Goal: Task Accomplishment & Management: Complete application form

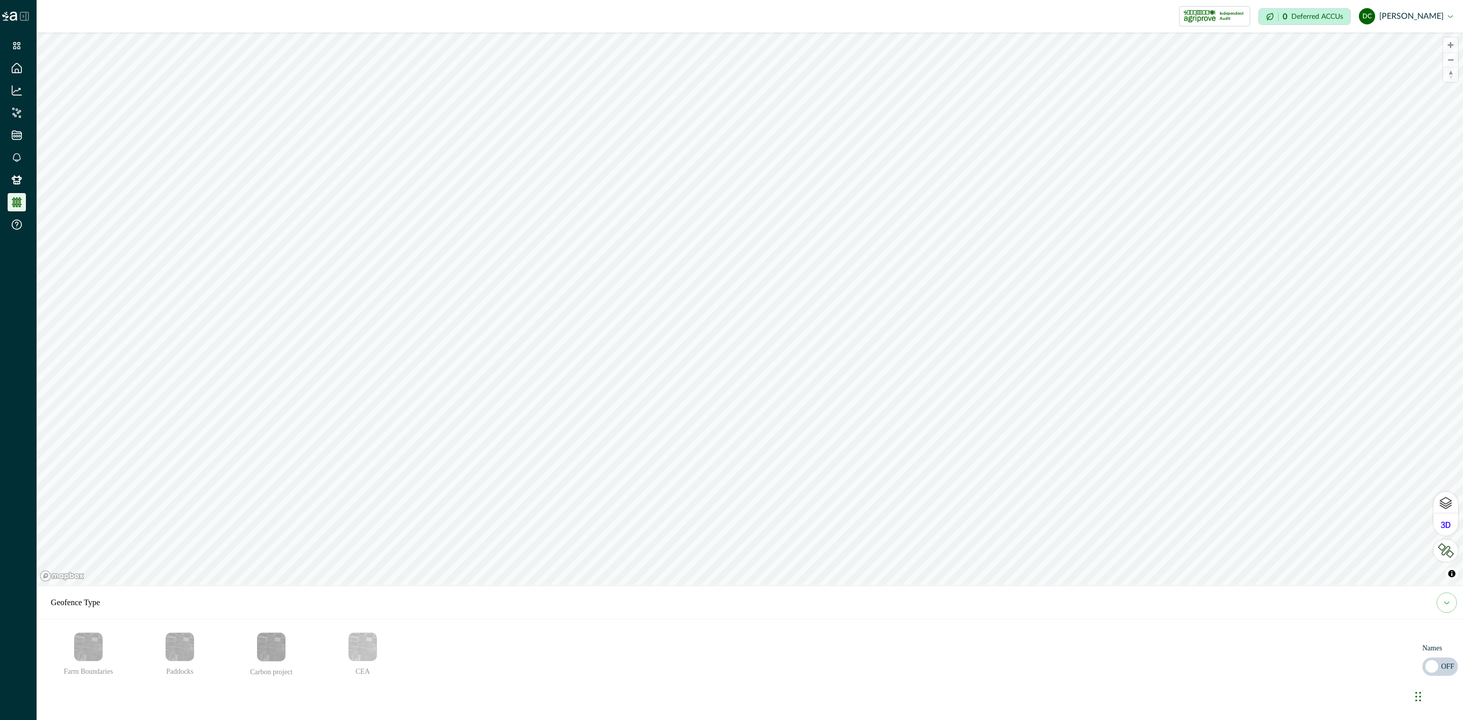
click at [20, 17] on icon at bounding box center [24, 16] width 8 height 8
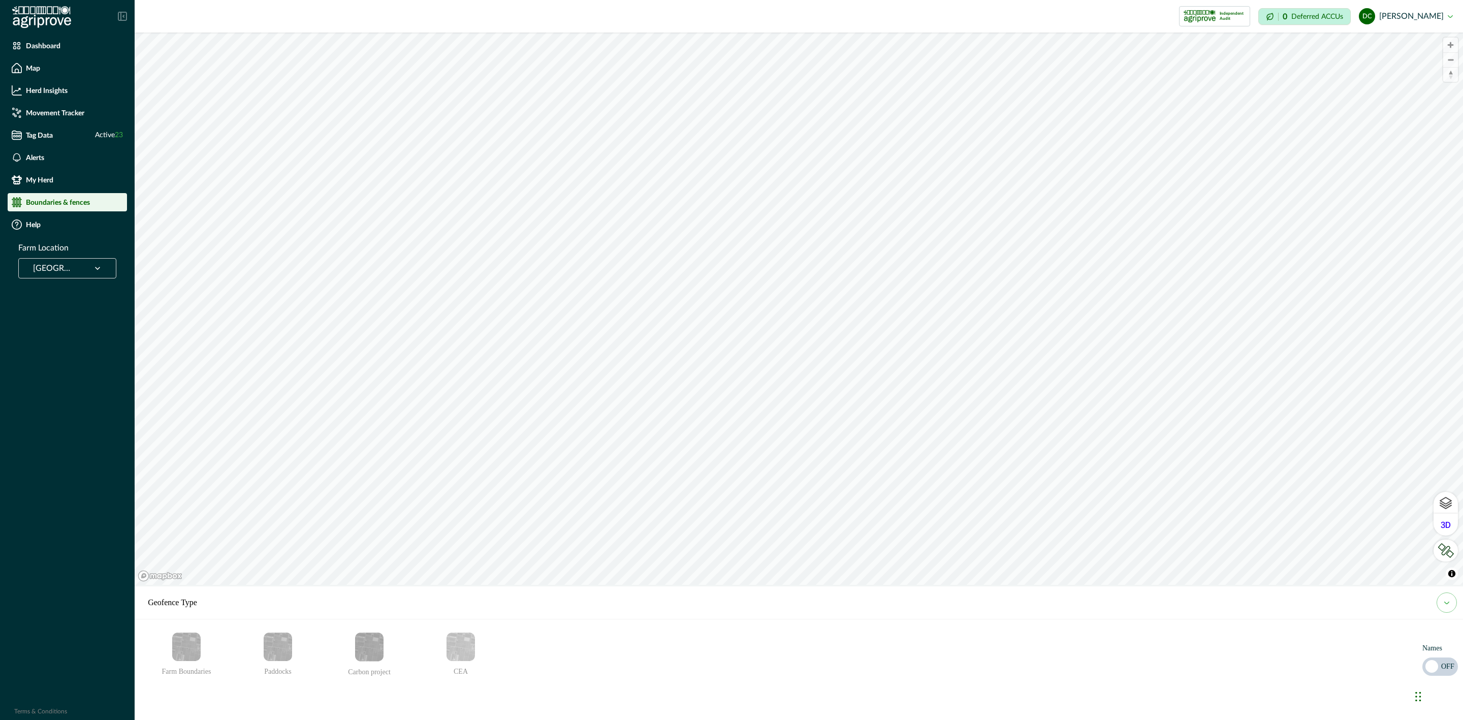
click at [122, 12] on icon at bounding box center [122, 16] width 9 height 9
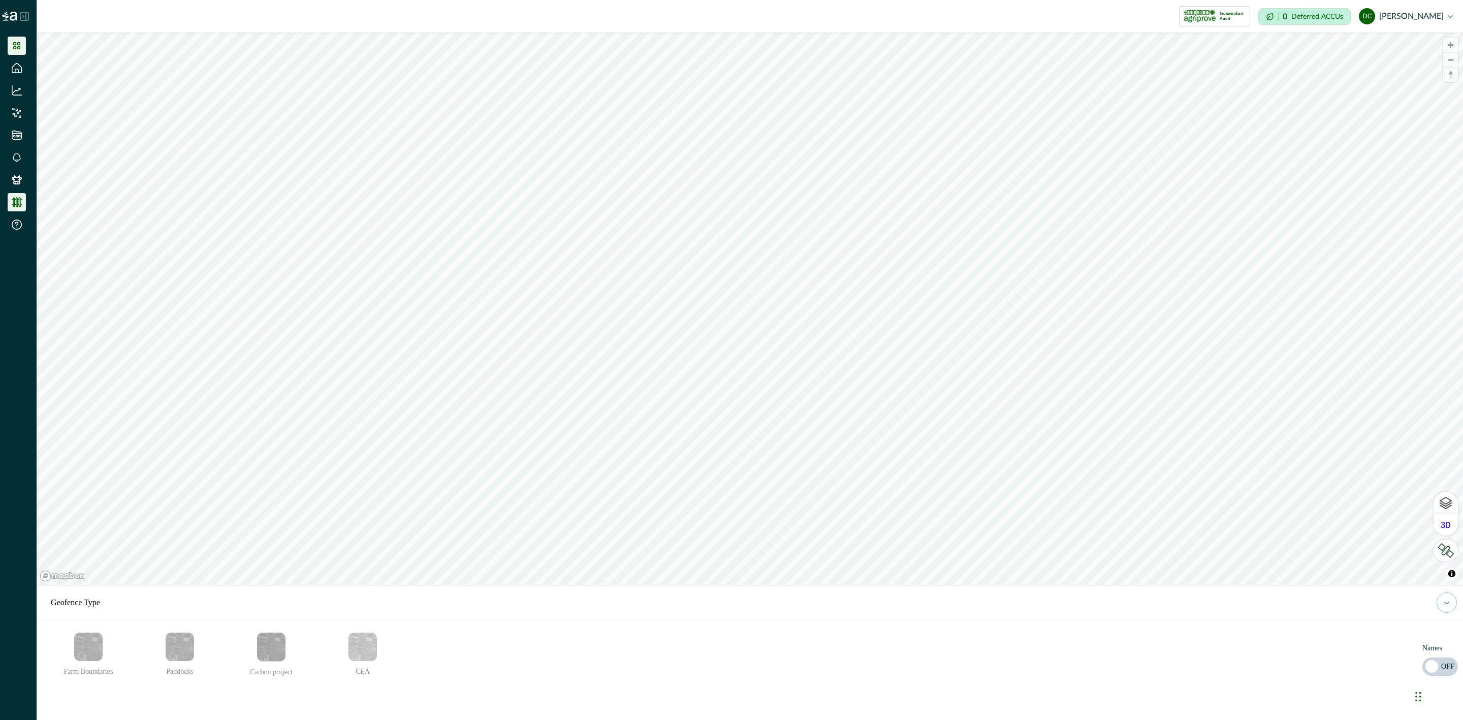
click at [19, 49] on icon at bounding box center [17, 46] width 10 height 10
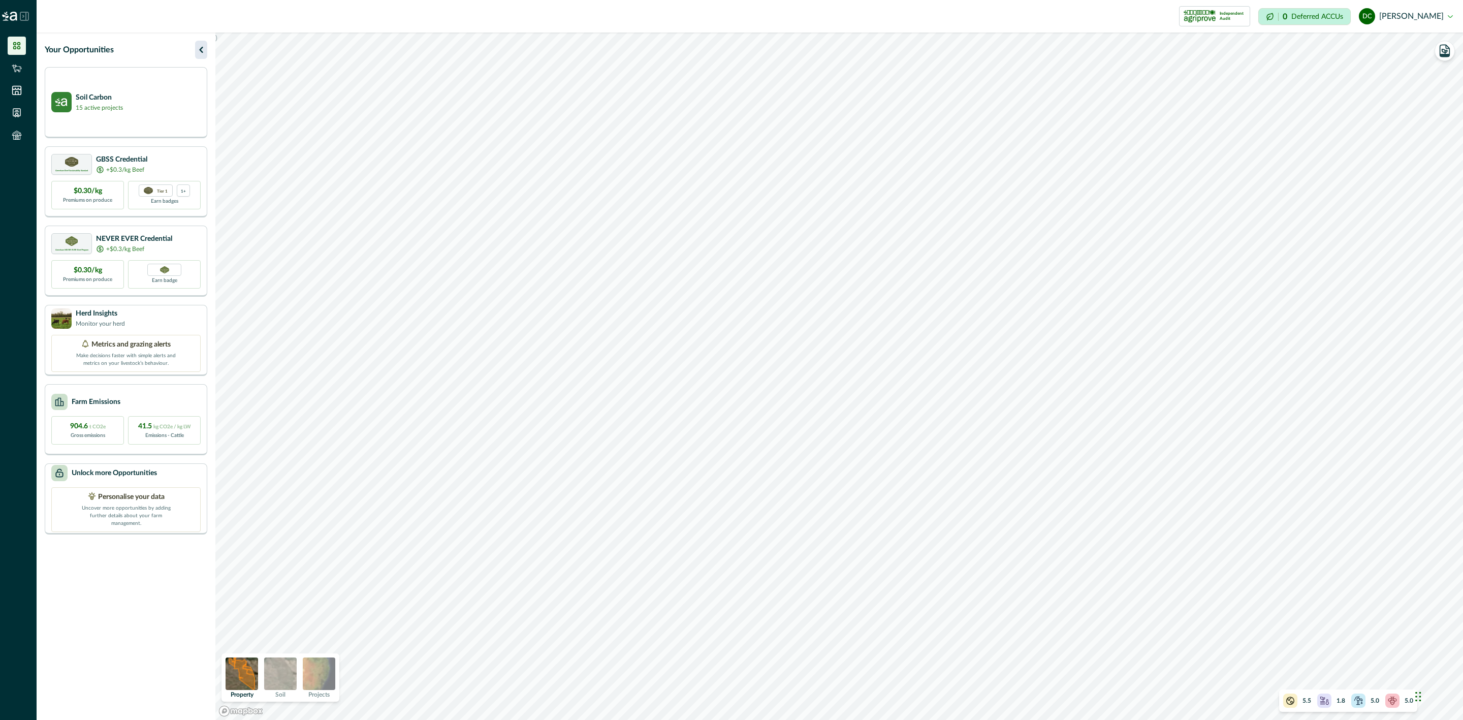
click at [200, 46] on icon "button" at bounding box center [201, 50] width 12 height 12
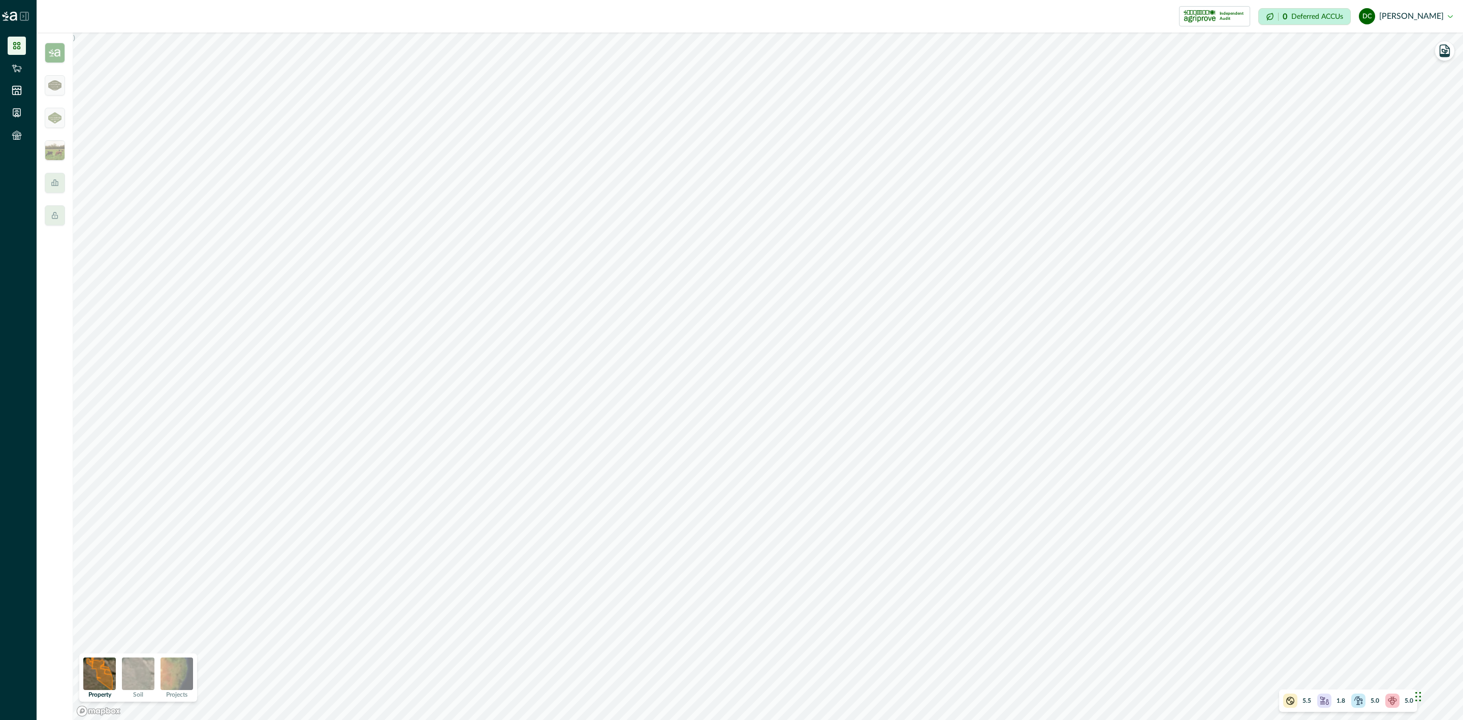
click at [67, 32] on div "Impersonation Mode Independent Audit Howson Carbon Project 4 1 Credential Howso…" at bounding box center [750, 16] width 1427 height 33
click at [67, 45] on div at bounding box center [55, 377] width 37 height 688
click at [50, 37] on div at bounding box center [55, 377] width 37 height 688
click at [55, 52] on img at bounding box center [55, 53] width 20 height 20
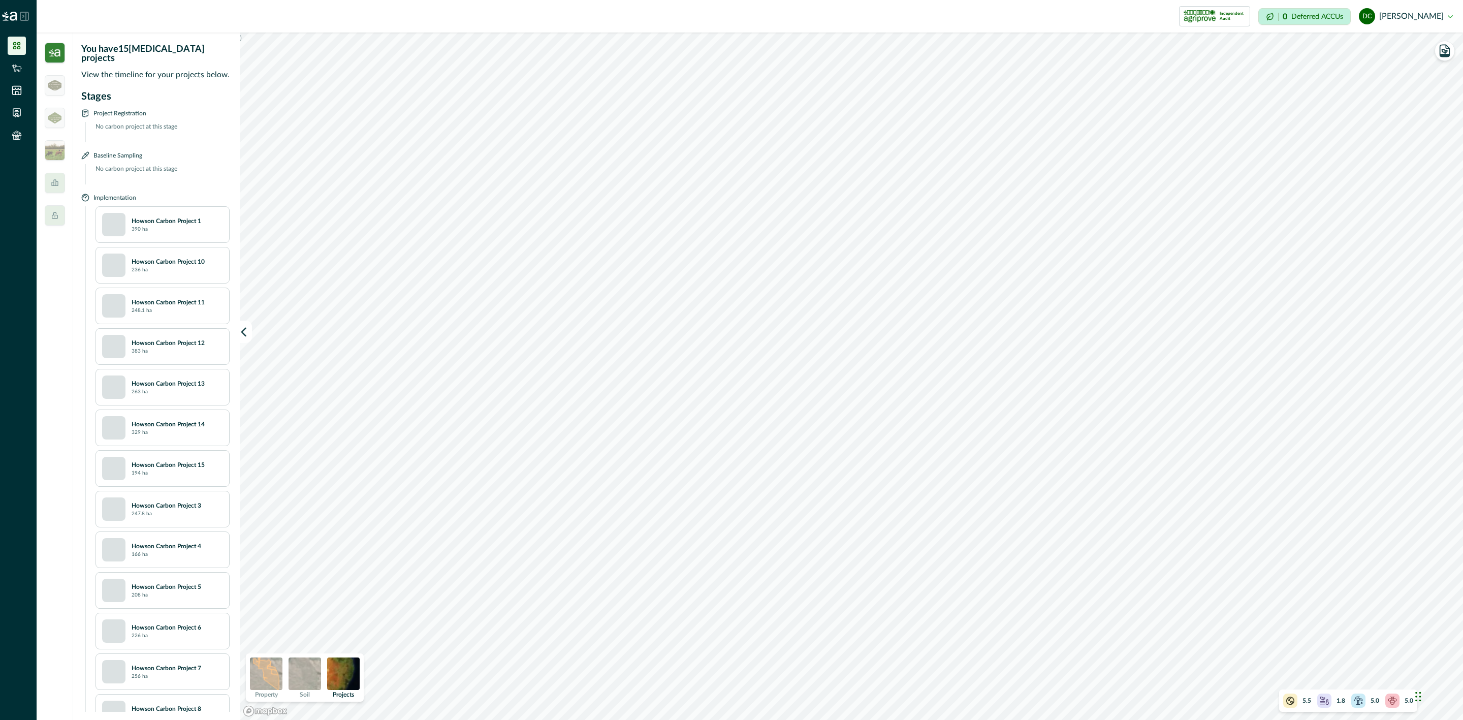
click at [56, 52] on img at bounding box center [55, 53] width 20 height 20
click at [11, 41] on li at bounding box center [17, 46] width 18 height 18
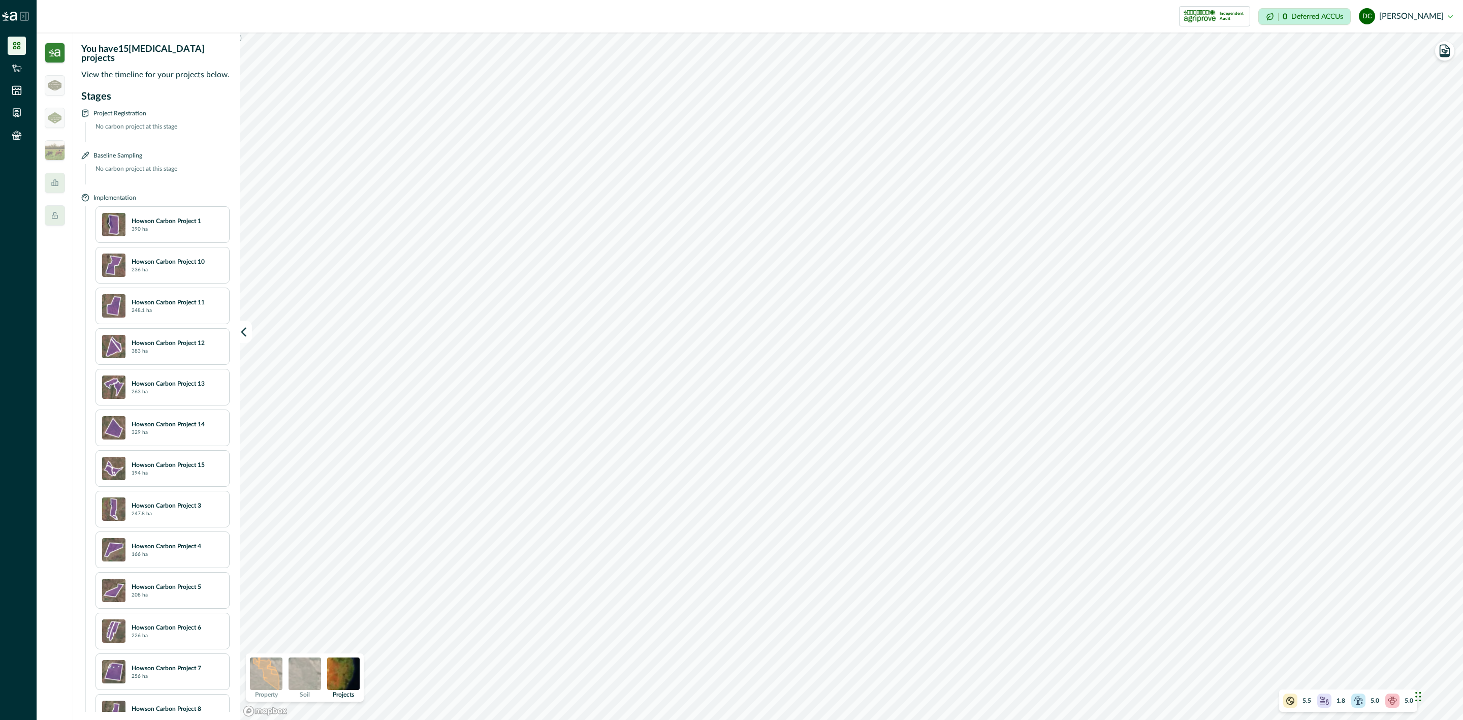
click at [186, 36] on div "You have 15 [MEDICAL_DATA] projects View the timeline for your projects below. …" at bounding box center [155, 377] width 165 height 688
click at [61, 91] on div at bounding box center [55, 85] width 20 height 20
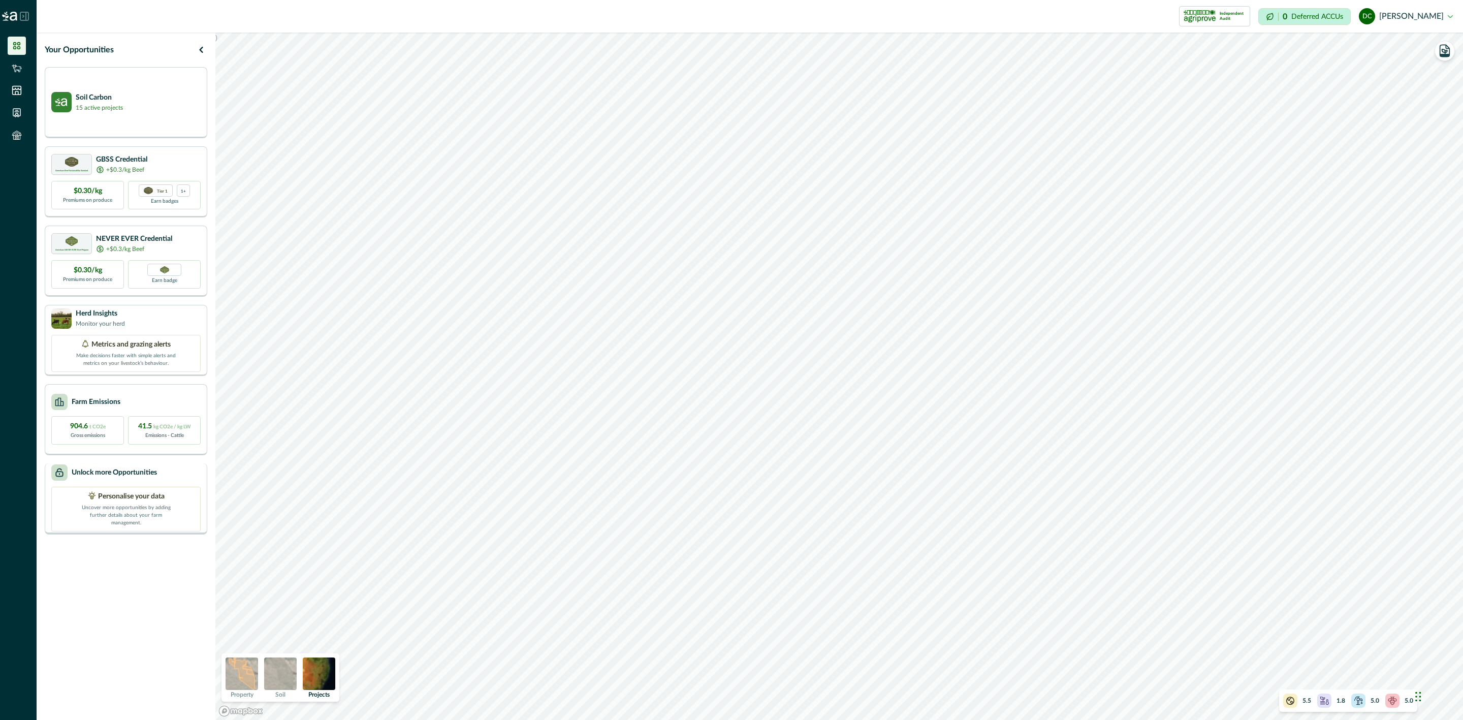
click at [156, 509] on p "Uncover more opportunities by adding further details about your farm management." at bounding box center [126, 514] width 102 height 25
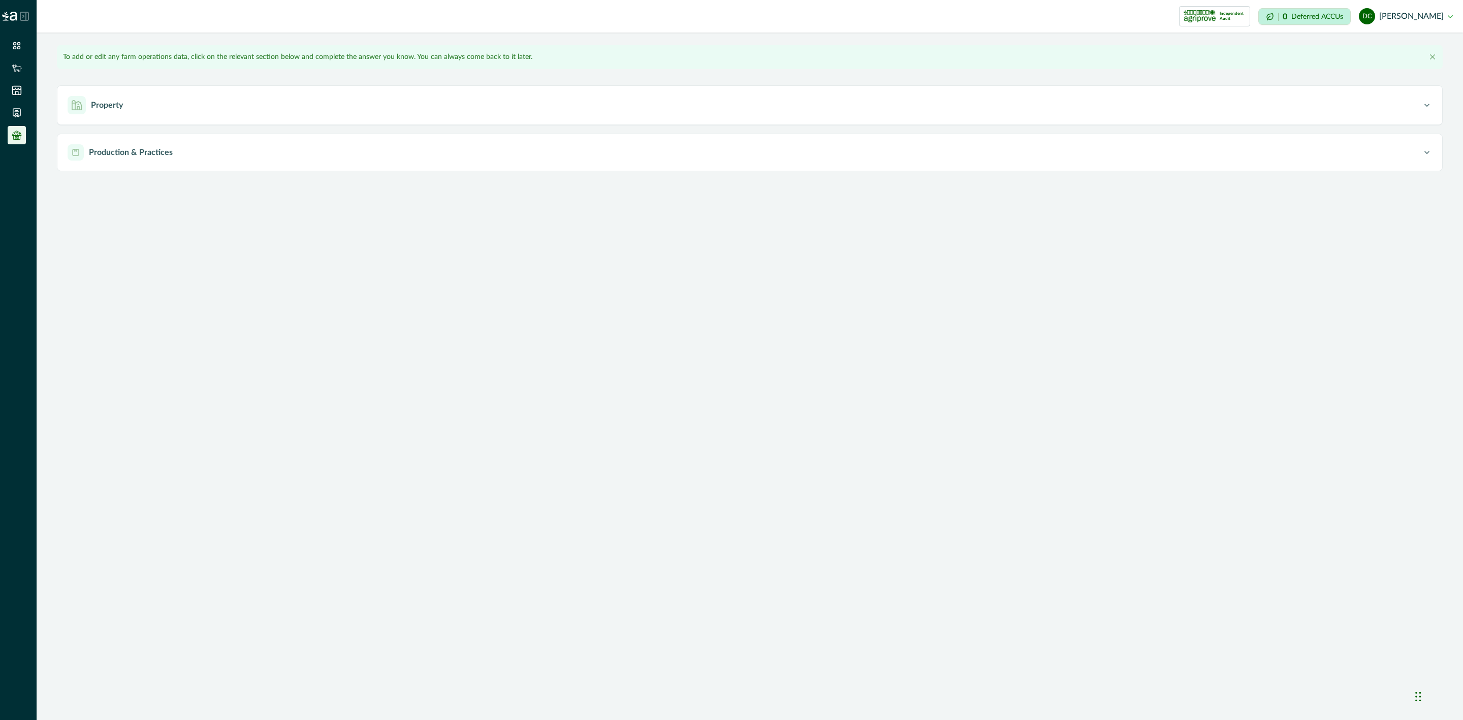
type input "**********"
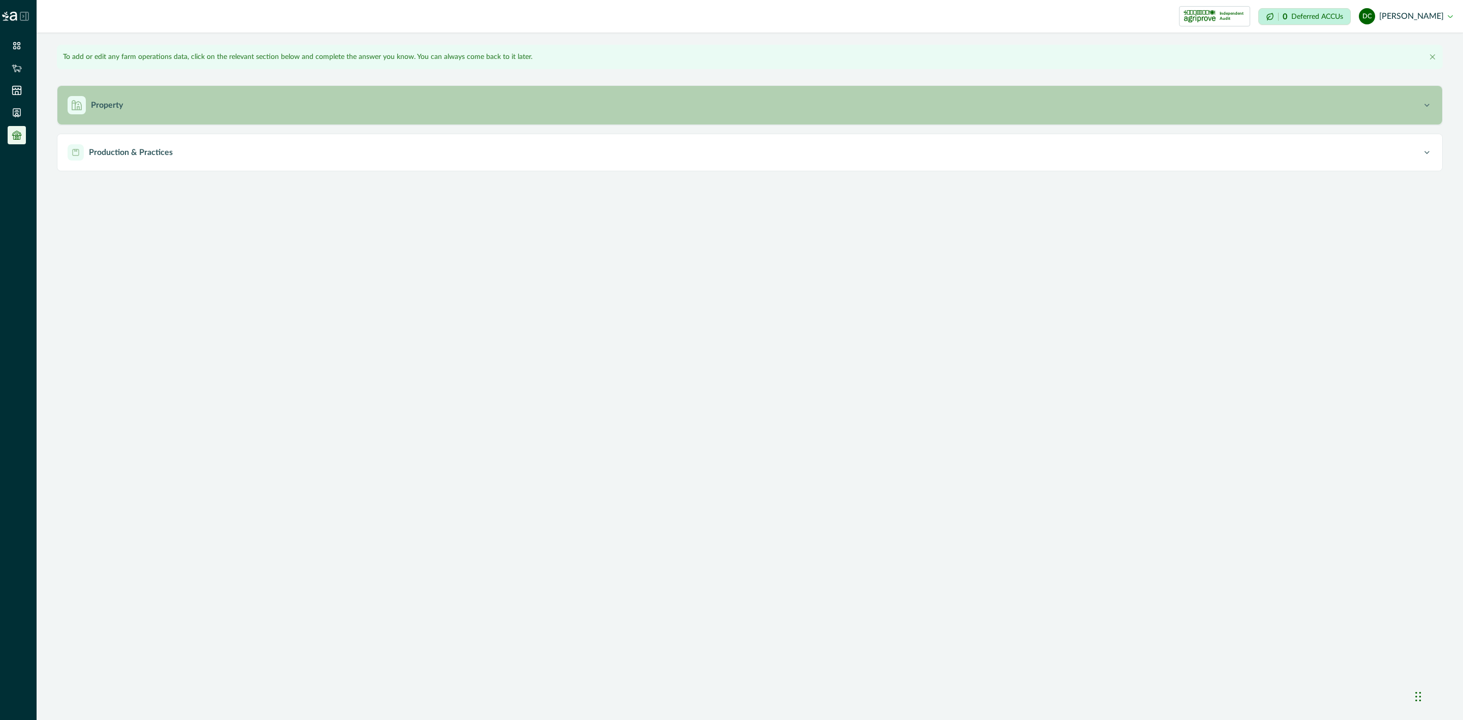
click at [192, 117] on button "Property" at bounding box center [749, 105] width 1385 height 39
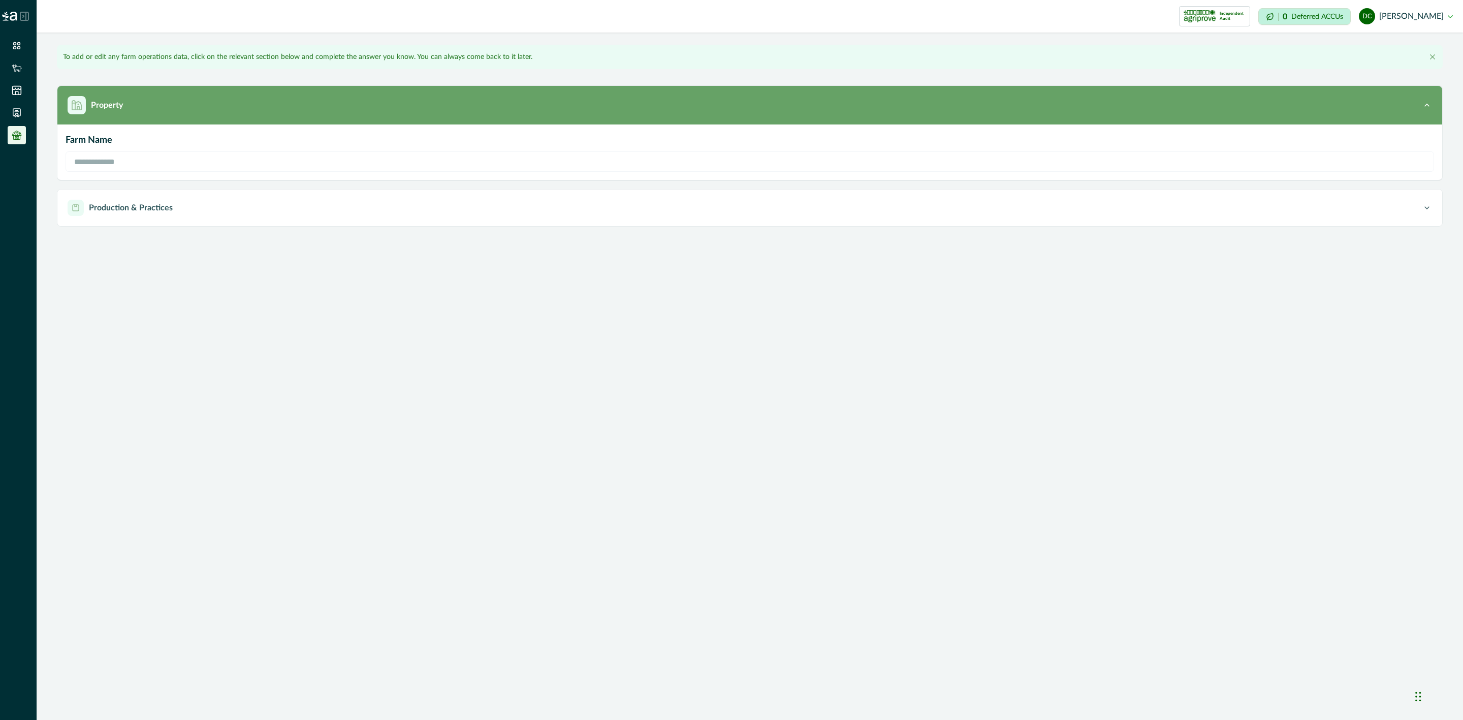
click at [183, 112] on div "Property" at bounding box center [745, 105] width 1355 height 18
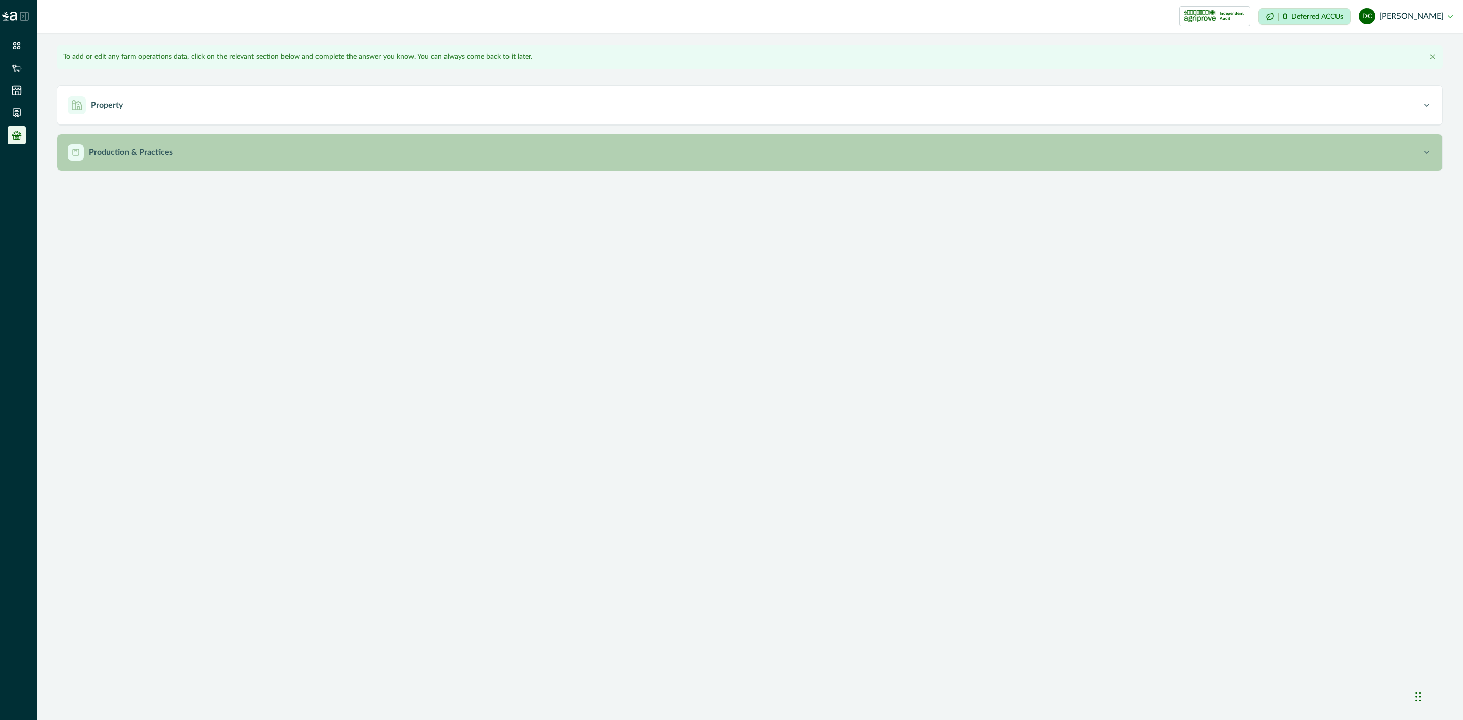
click at [182, 153] on div "Production & Practices" at bounding box center [745, 152] width 1355 height 16
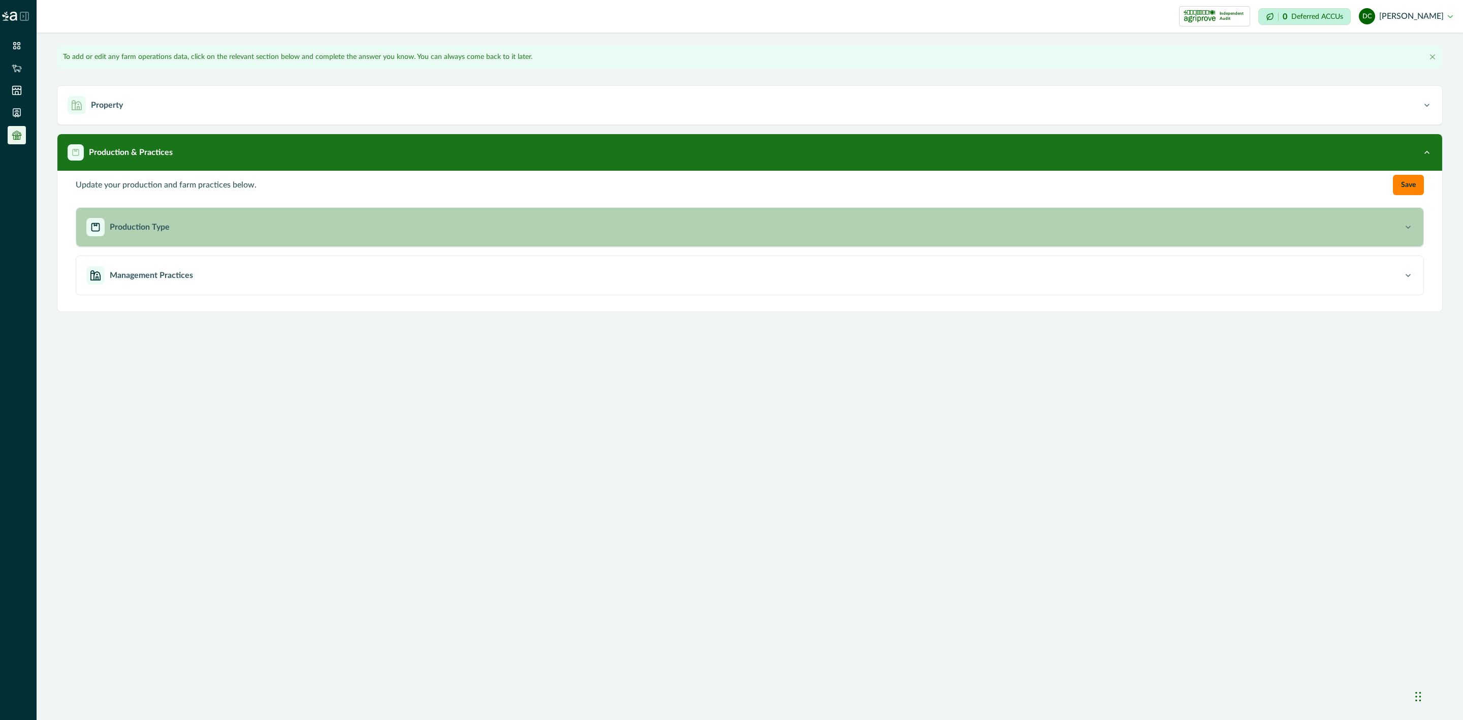
click at [200, 237] on button "Production Type" at bounding box center [750, 227] width 1348 height 39
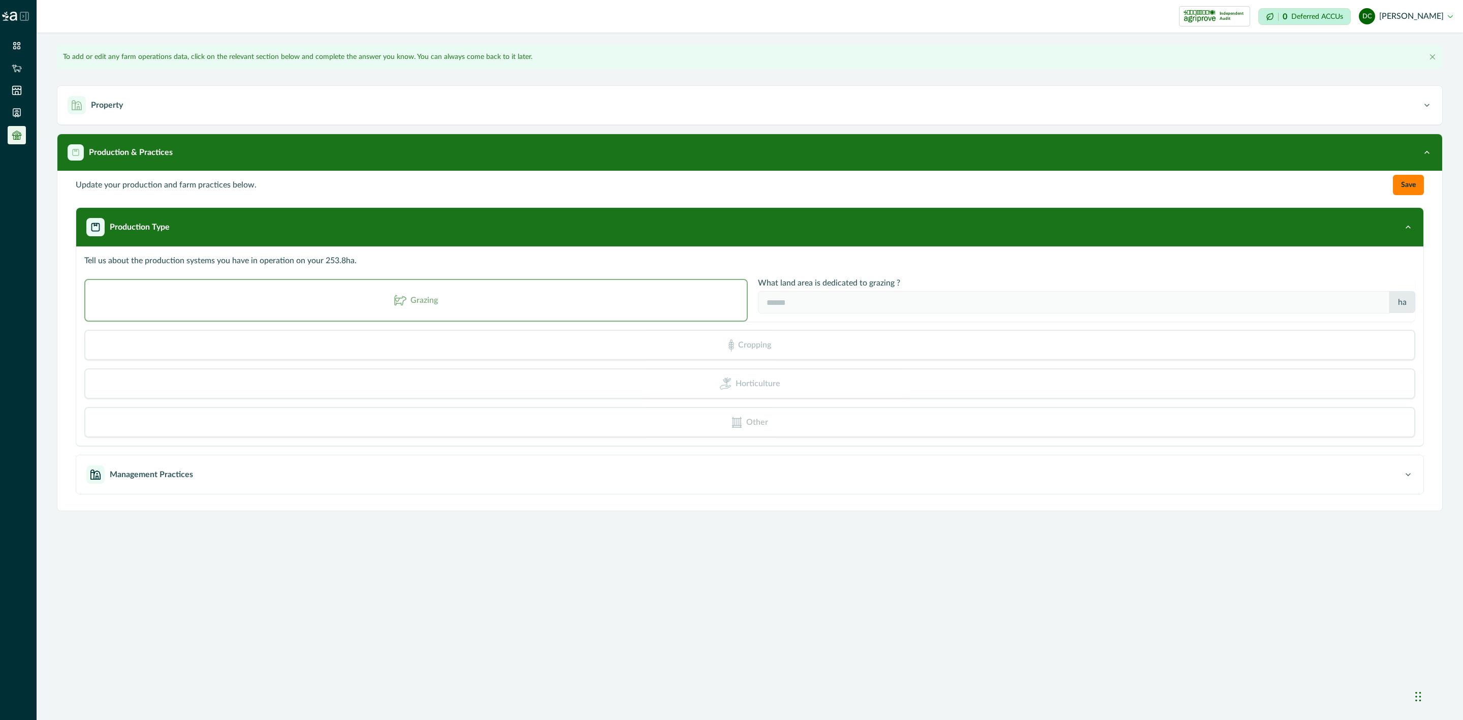
click at [646, 346] on div "Cropping" at bounding box center [749, 345] width 1331 height 30
click at [636, 310] on div "Grazing" at bounding box center [416, 300] width 664 height 43
click at [623, 299] on div "Grazing" at bounding box center [416, 300] width 664 height 43
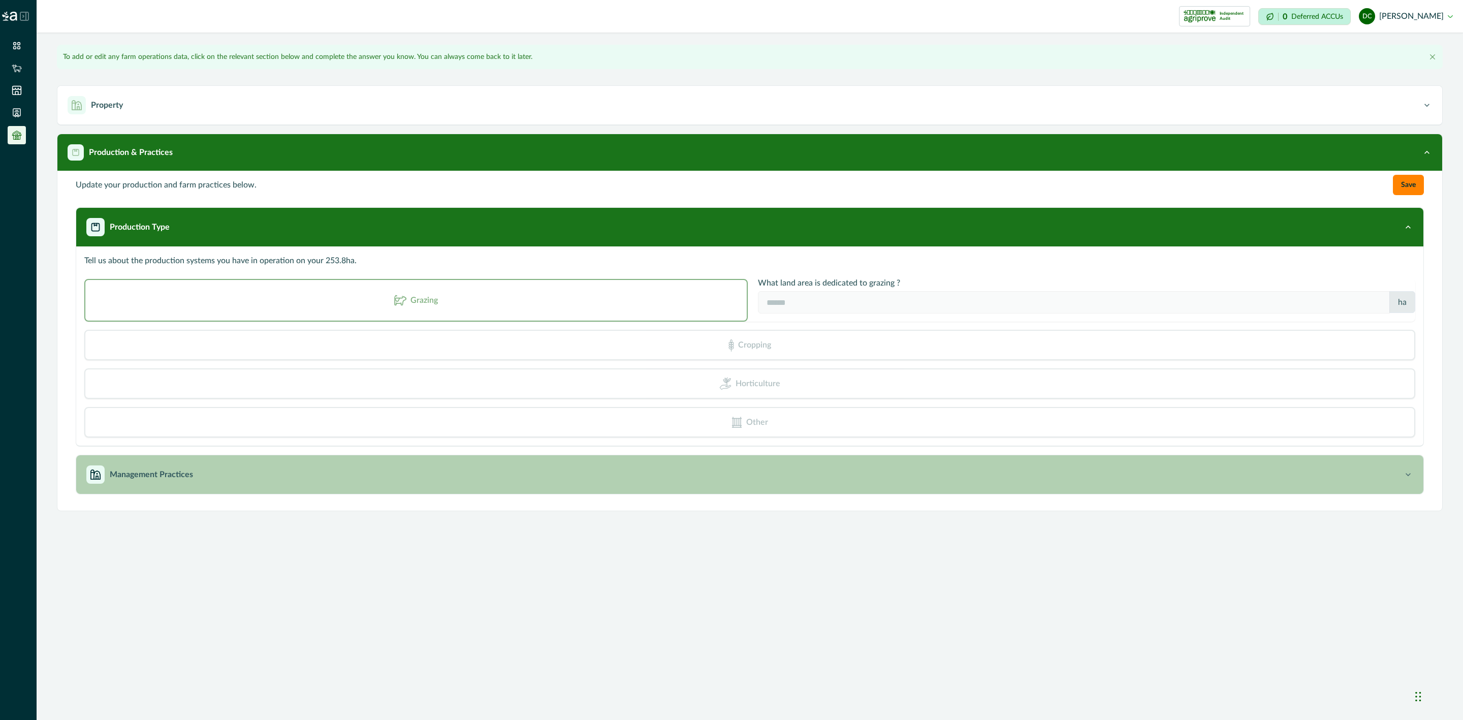
click at [324, 472] on div "Management Practices" at bounding box center [744, 474] width 1317 height 18
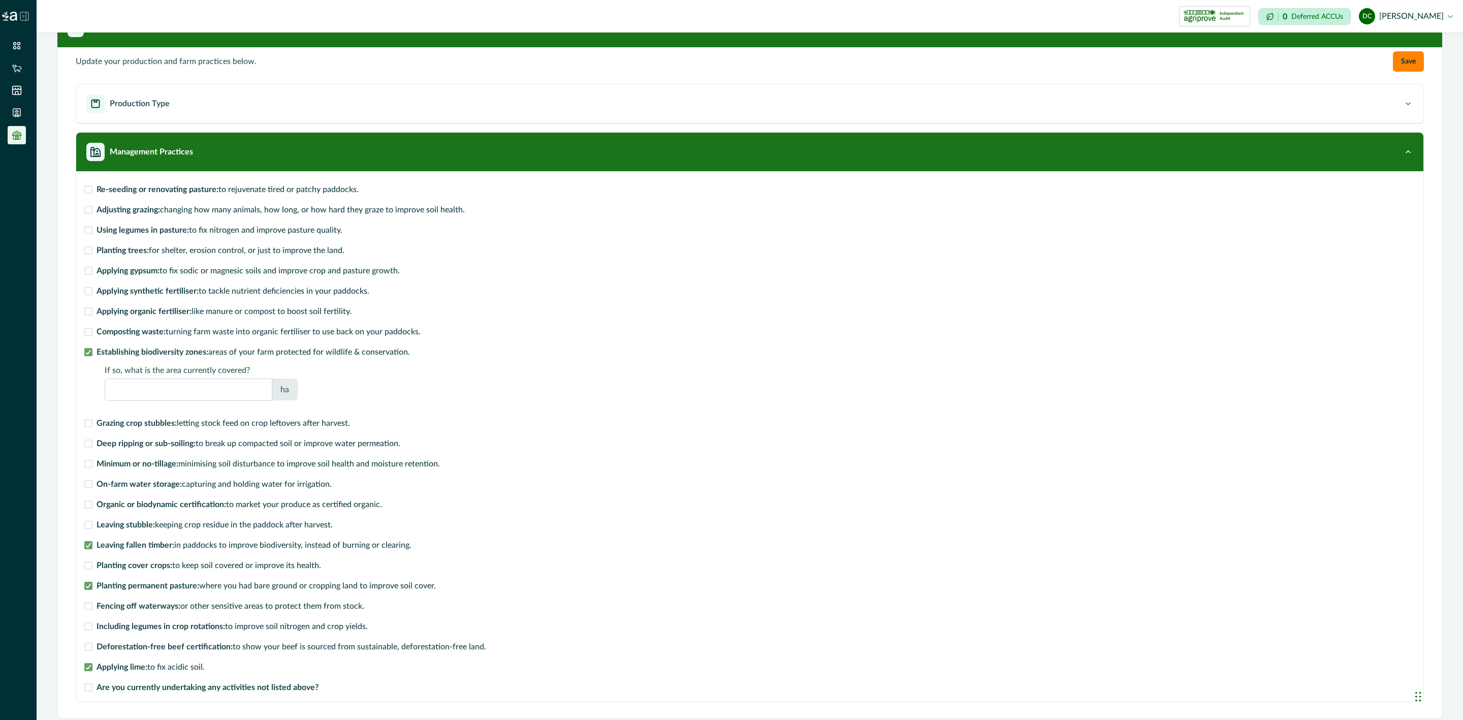
scroll to position [131, 0]
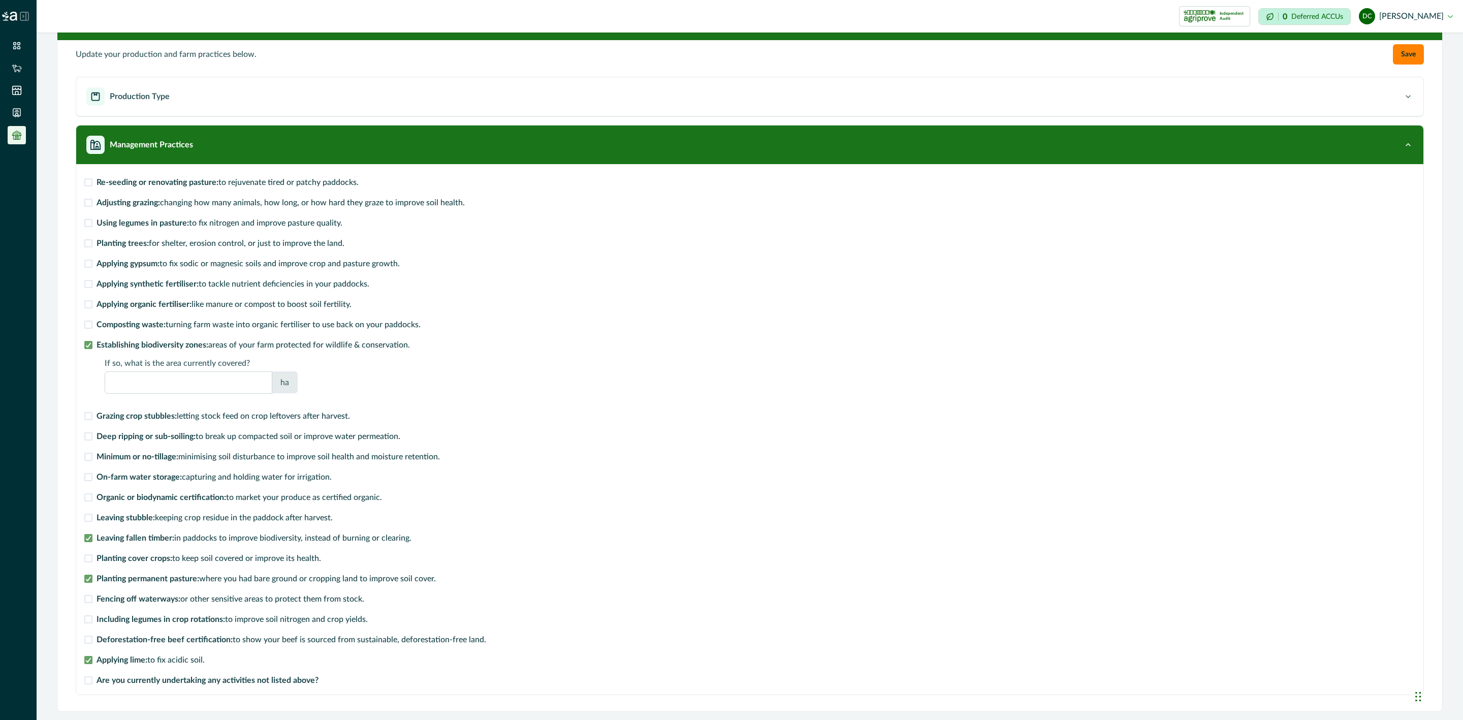
click at [252, 673] on div "Are you currently undertaking any activities not listed above?" at bounding box center [285, 678] width 402 height 16
click at [252, 682] on strong "Are you currently undertaking any activities not listed above?" at bounding box center [208, 680] width 222 height 8
click at [251, 681] on strong "Are you currently undertaking any activities not listed above?" at bounding box center [208, 680] width 222 height 8
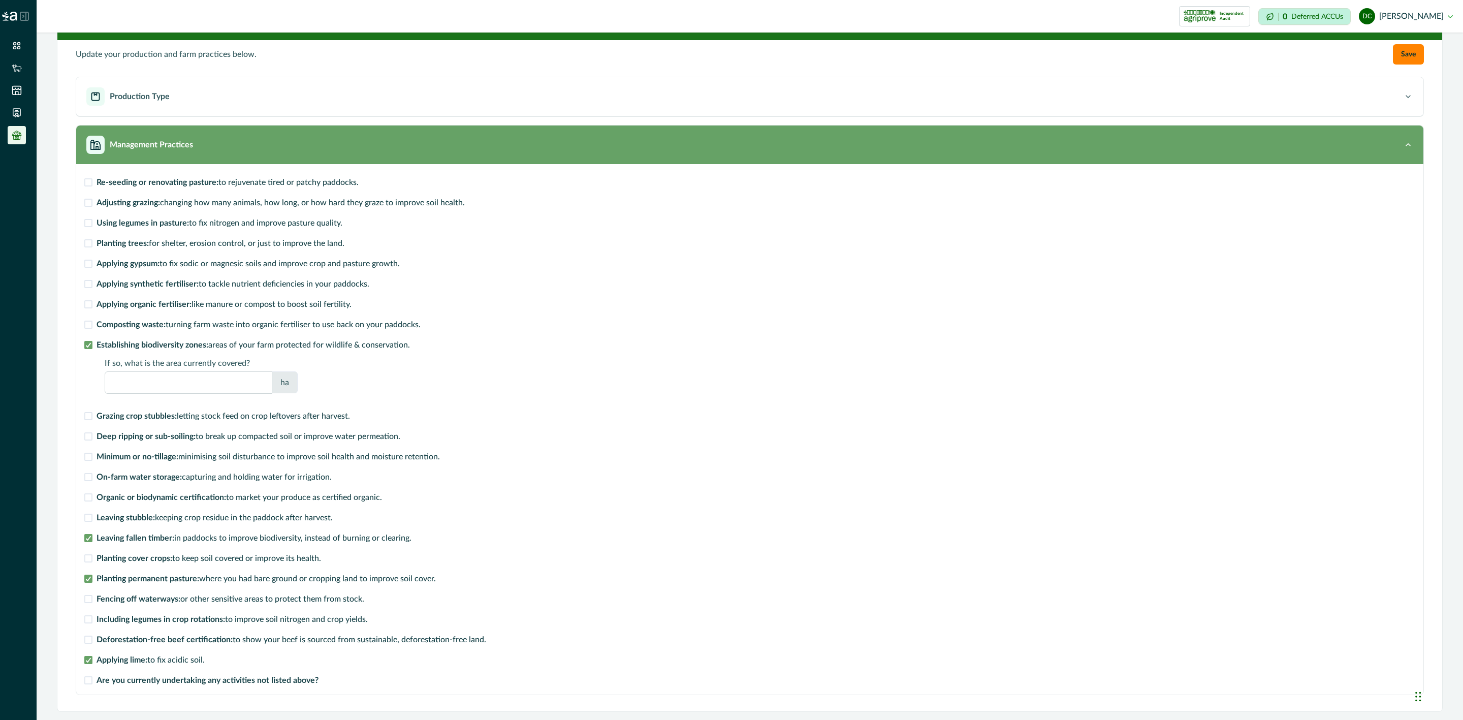
click at [1328, 153] on div "Management Practices" at bounding box center [744, 145] width 1317 height 18
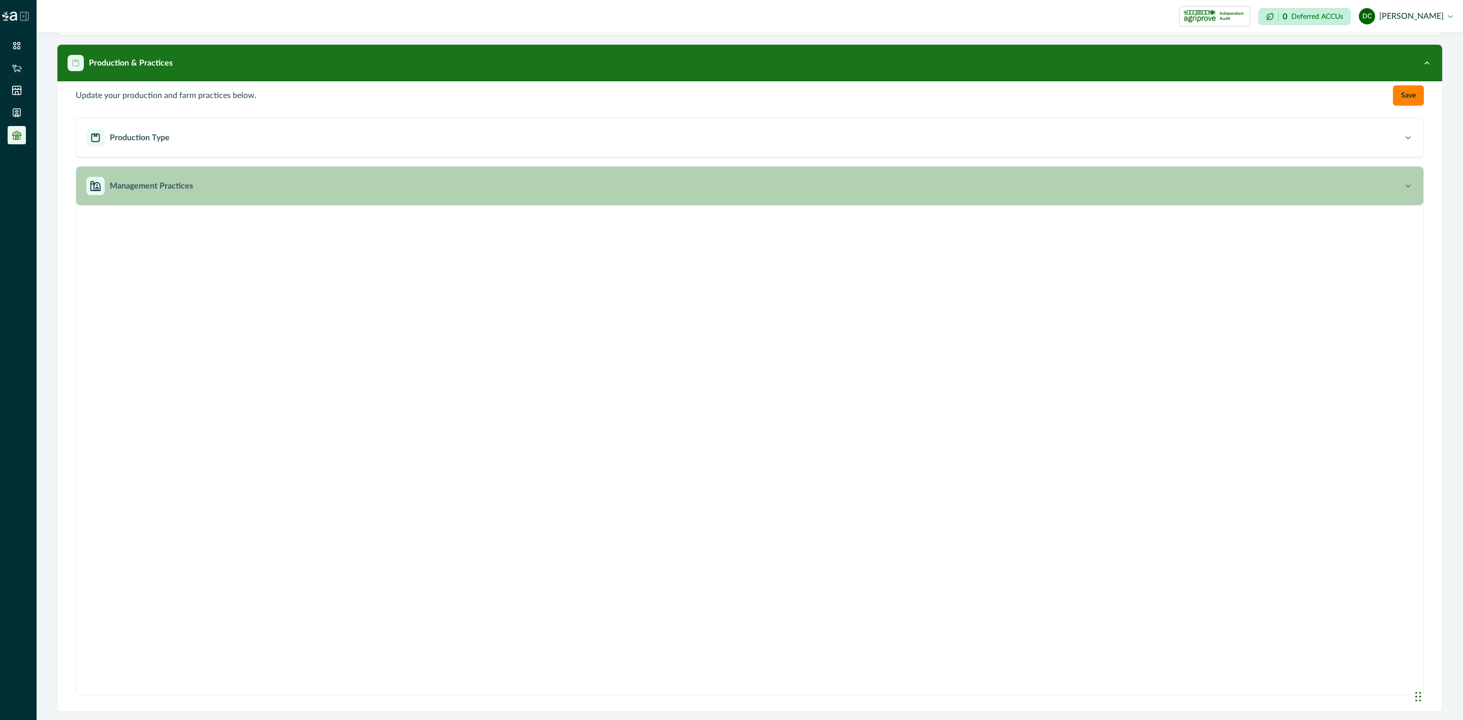
scroll to position [0, 0]
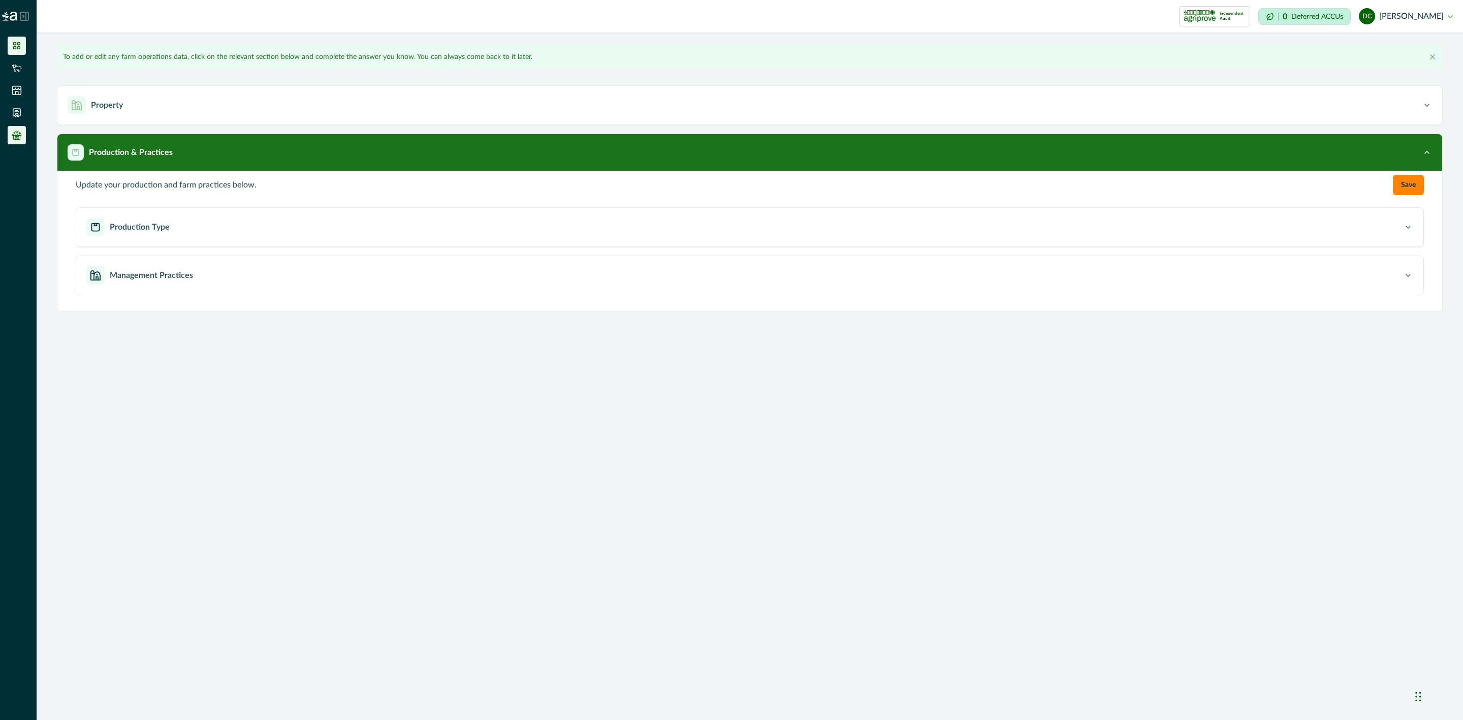
click at [13, 38] on li at bounding box center [17, 46] width 18 height 18
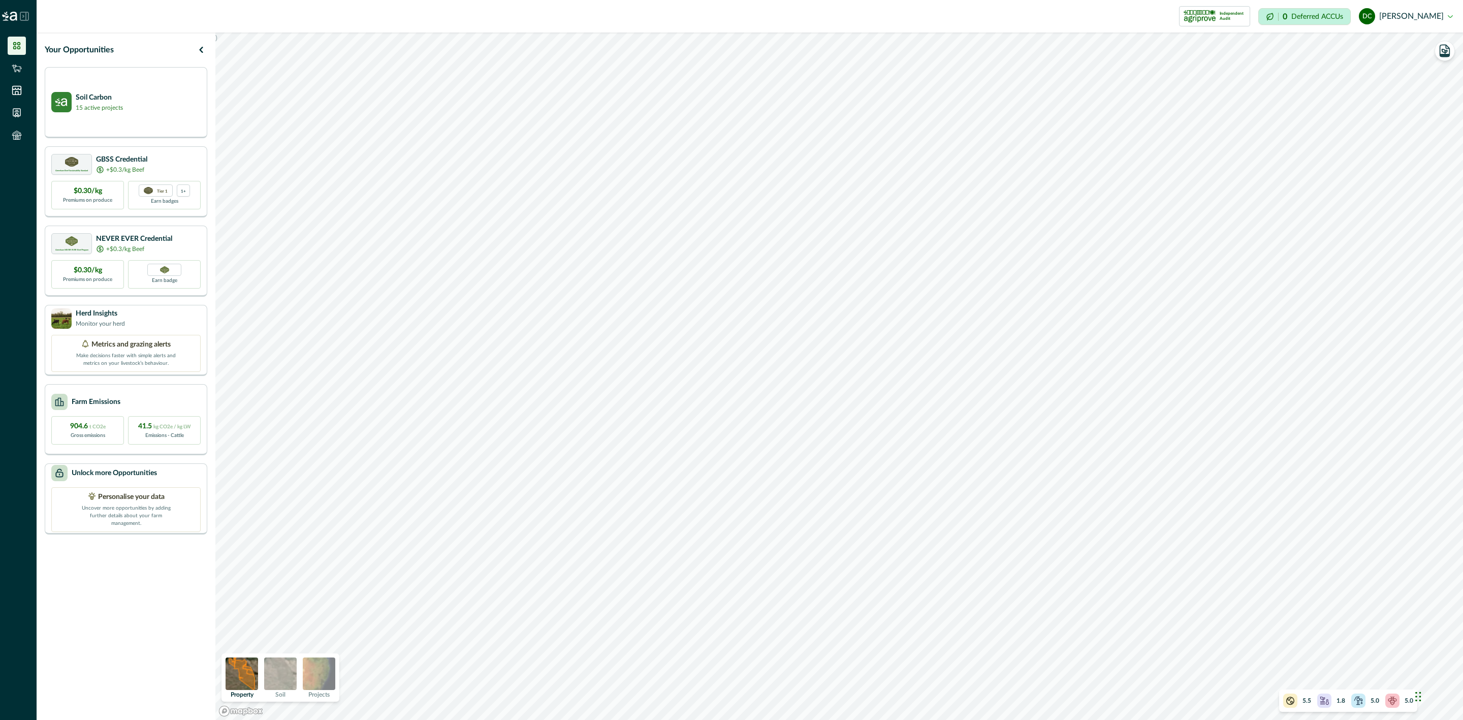
click at [277, 681] on img at bounding box center [280, 674] width 33 height 33
click at [318, 677] on img at bounding box center [319, 674] width 33 height 33
click at [311, 674] on img at bounding box center [319, 674] width 33 height 33
click at [313, 681] on img at bounding box center [319, 674] width 33 height 33
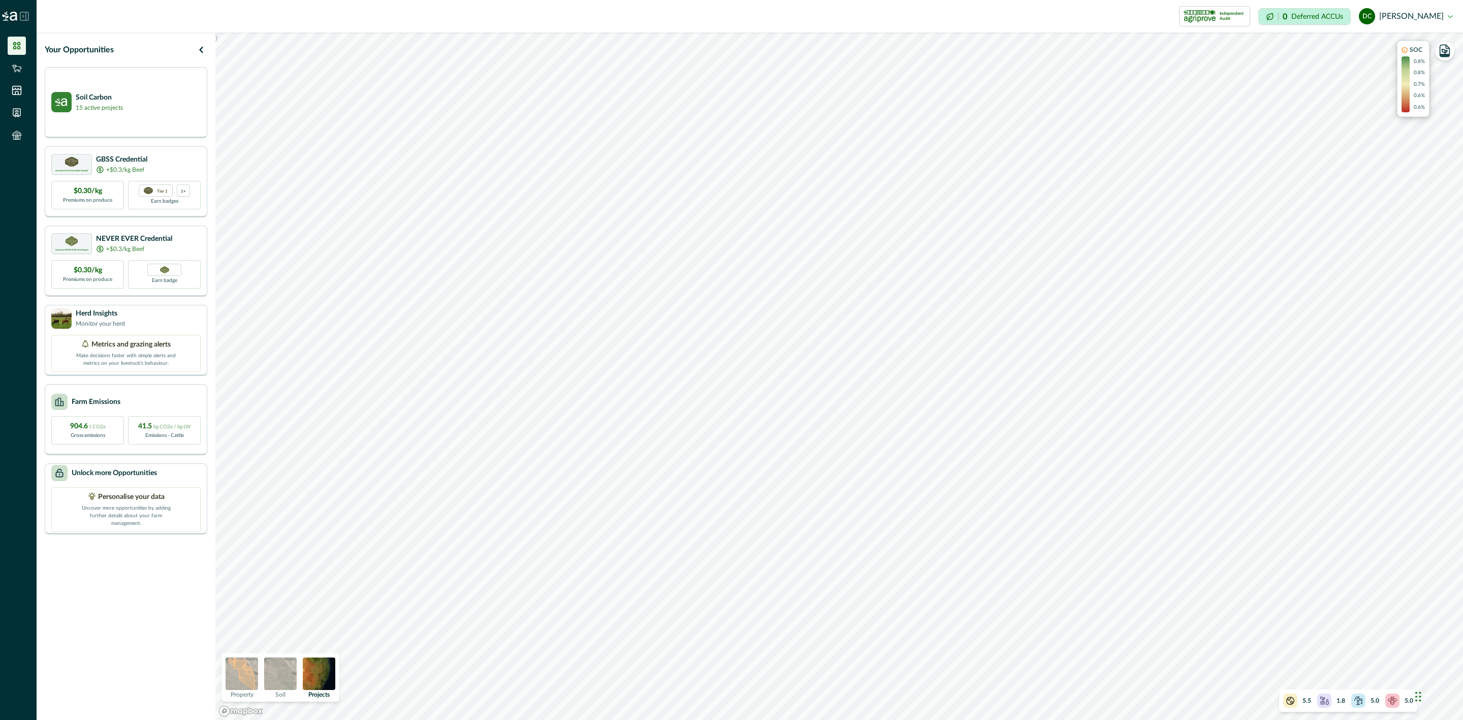
click at [311, 680] on img at bounding box center [319, 674] width 33 height 33
